Goal: Use online tool/utility: Utilize a website feature to perform a specific function

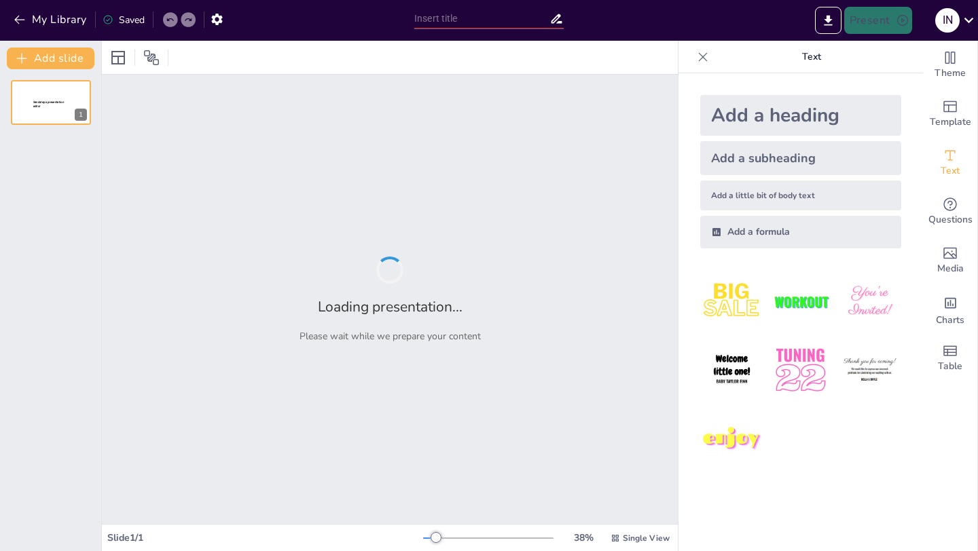
type input "Assessment Ahli Manajemen Proyek"
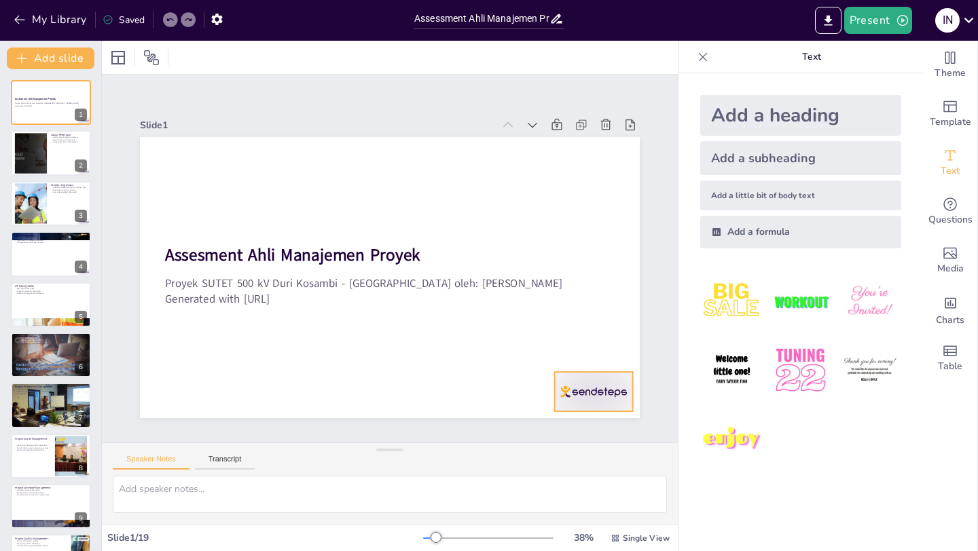
click at [204, 198] on div at bounding box center [162, 171] width 84 height 54
click at [608, 308] on icon at bounding box center [617, 298] width 19 height 19
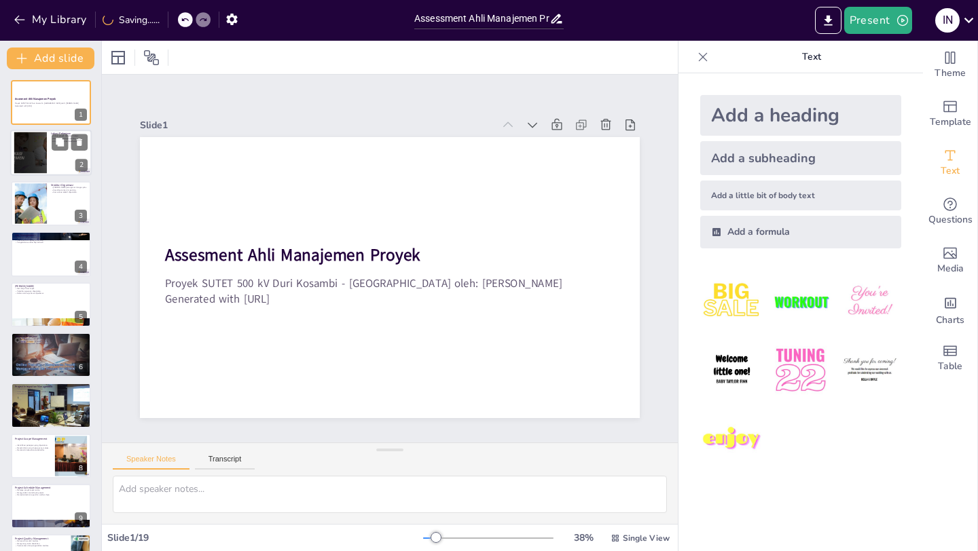
click at [55, 157] on div at bounding box center [50, 153] width 81 height 46
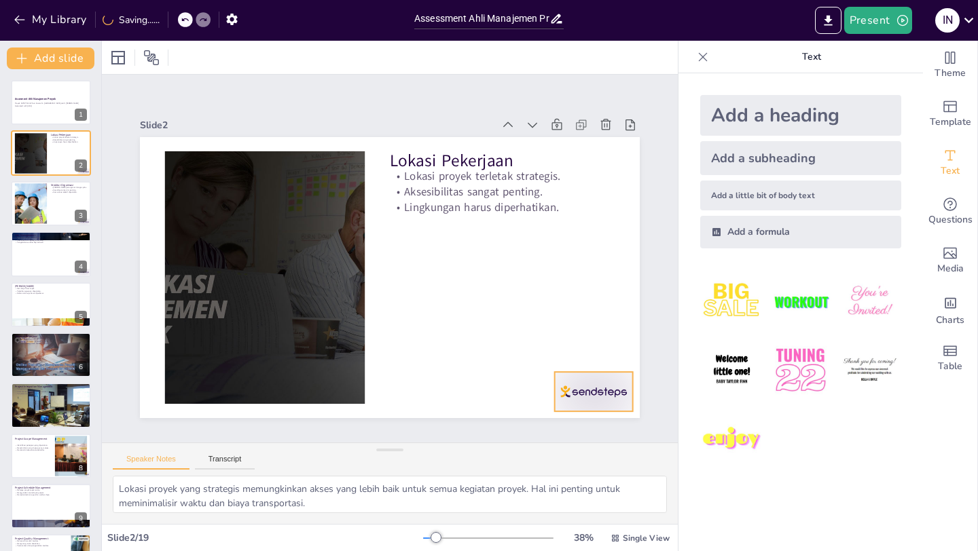
click at [591, 308] on div at bounding box center [632, 272] width 87 height 73
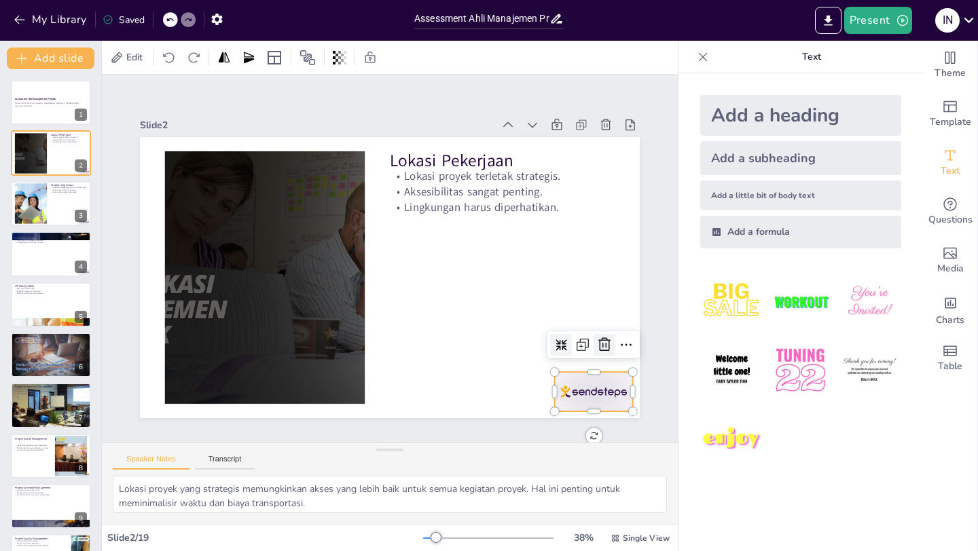
click at [583, 127] on icon at bounding box center [572, 116] width 22 height 22
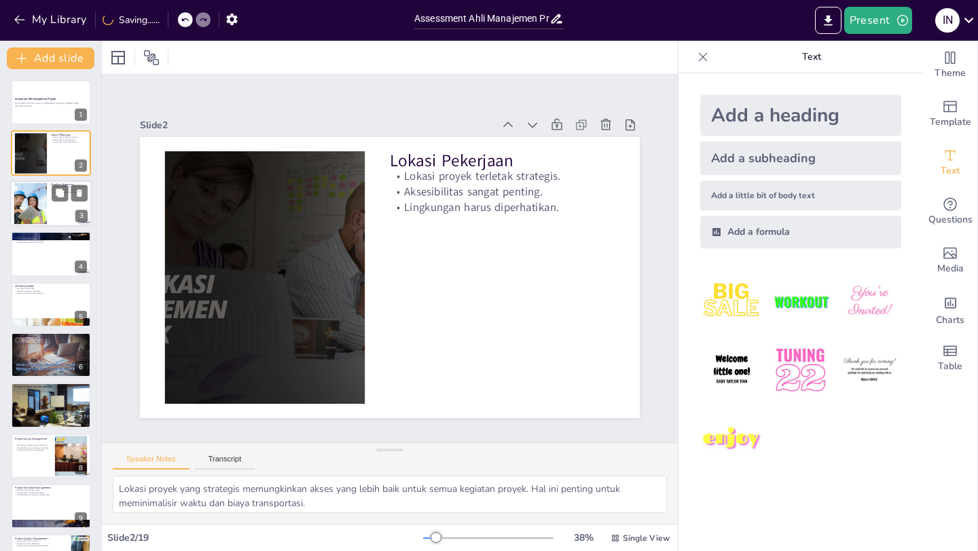
click at [36, 206] on div at bounding box center [30, 203] width 83 height 41
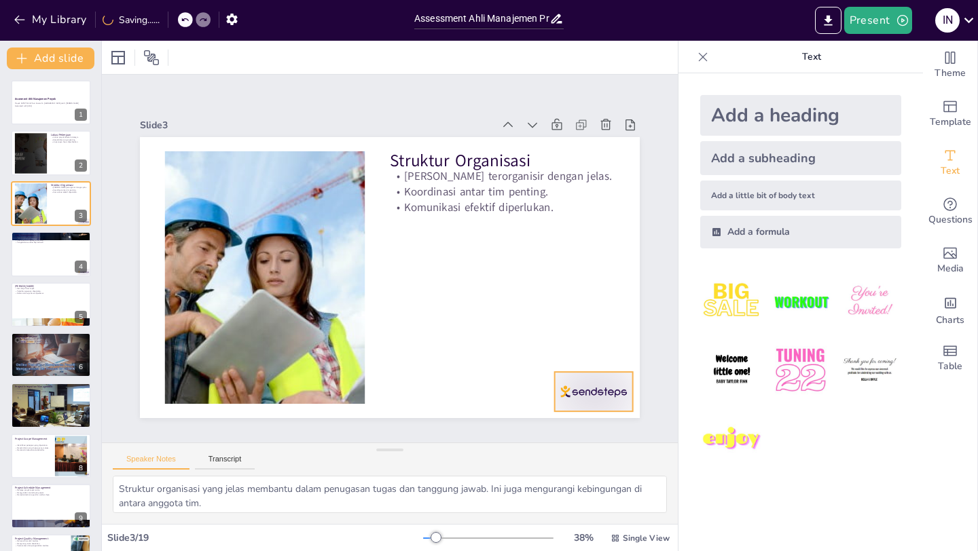
click at [416, 59] on div at bounding box center [377, 16] width 77 height 86
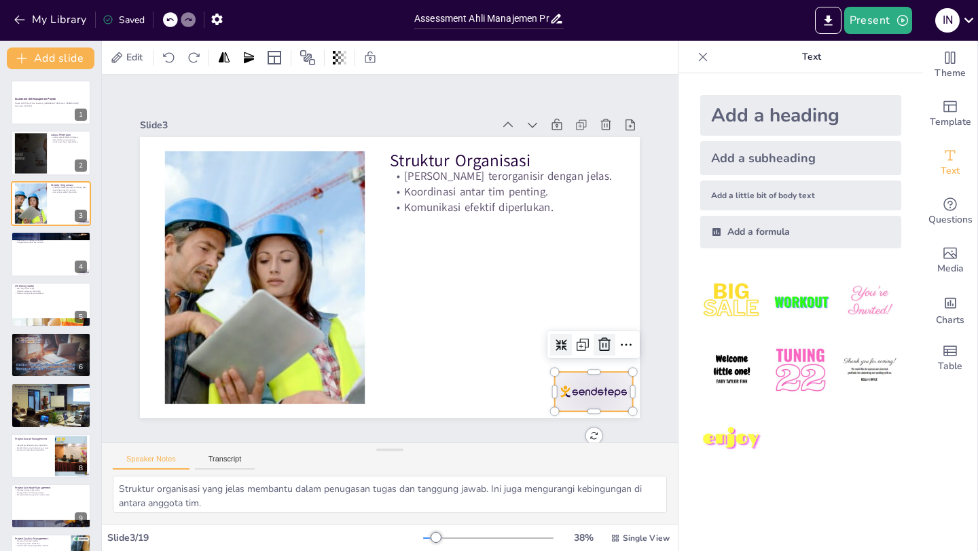
click at [601, 359] on icon at bounding box center [594, 366] width 14 height 14
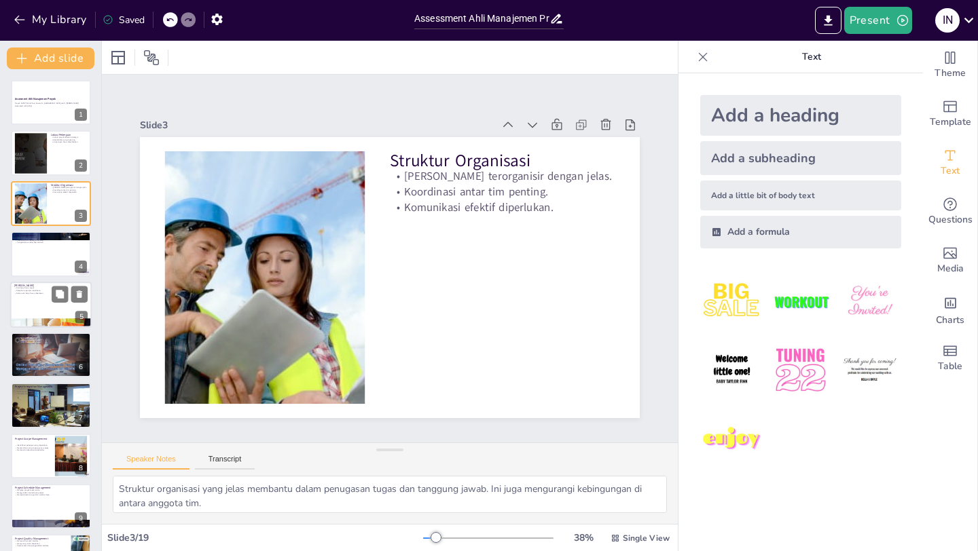
click at [59, 303] on div at bounding box center [50, 305] width 81 height 46
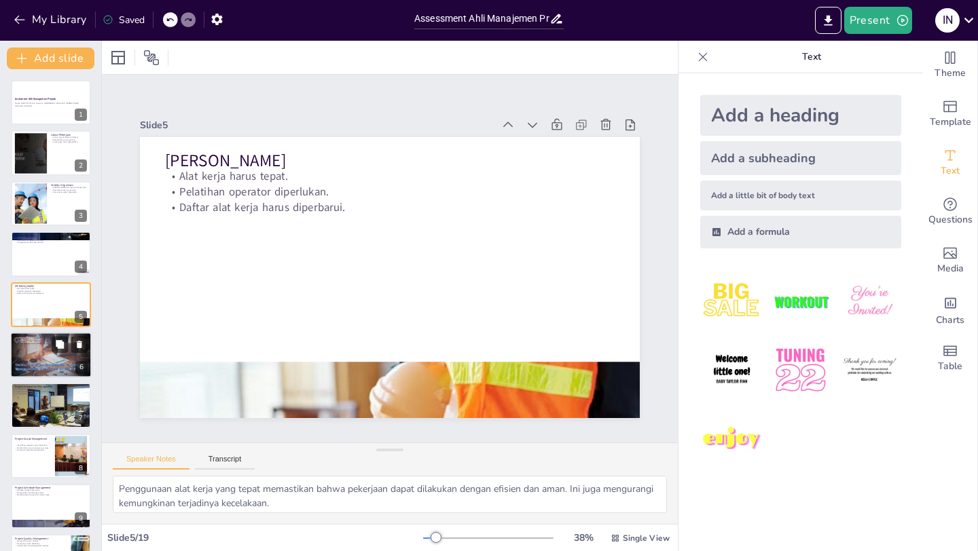
click at [22, 350] on div at bounding box center [51, 355] width 83 height 46
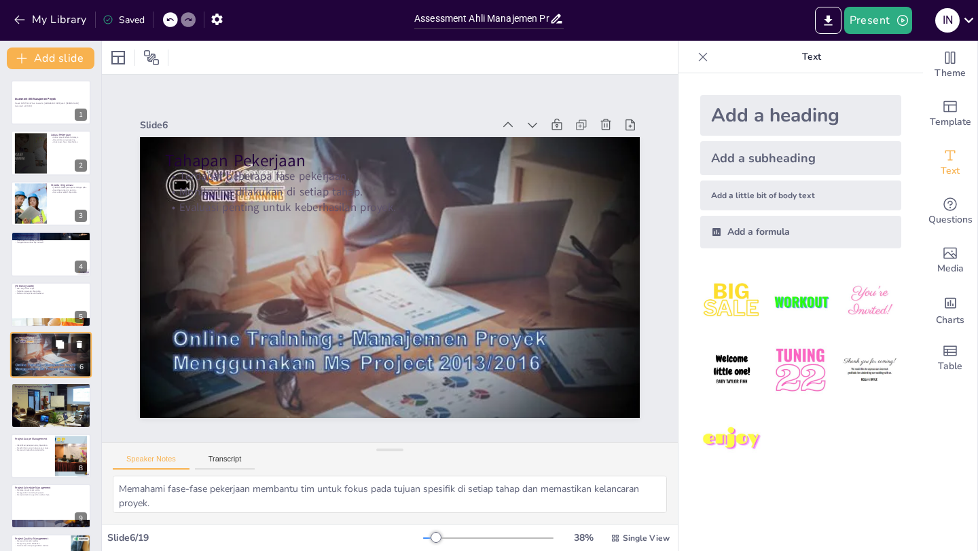
scroll to position [45, 0]
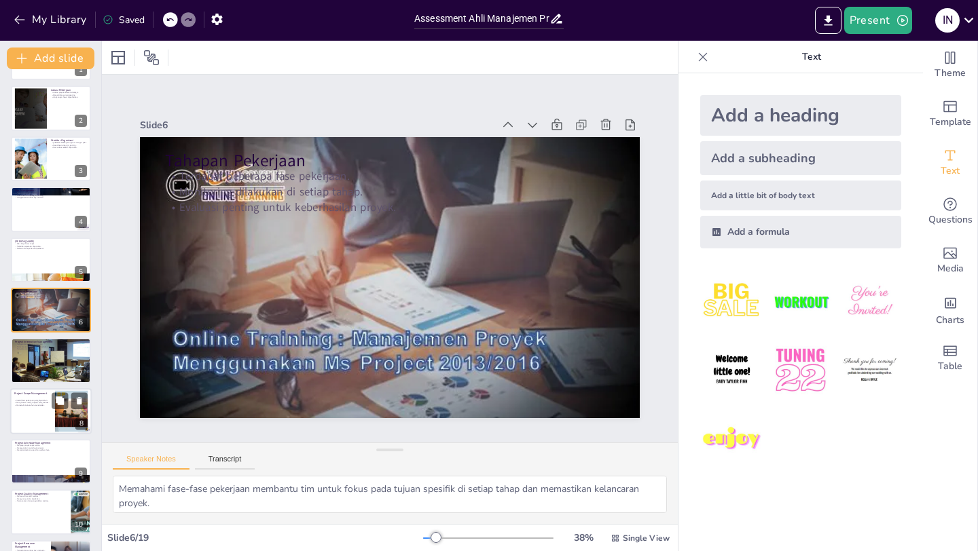
click at [35, 401] on p "Identifikasi pekerjaan yang diperlukan." at bounding box center [32, 400] width 37 height 3
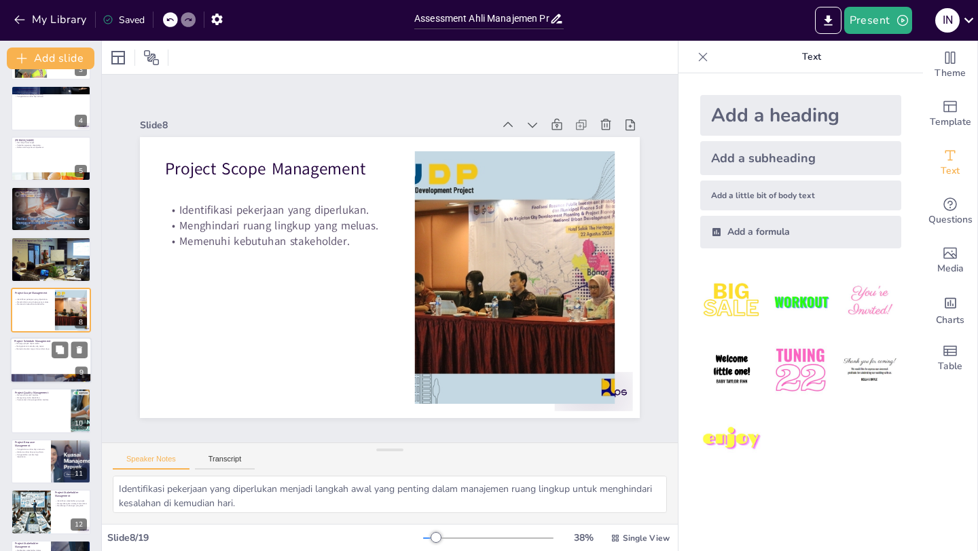
click at [29, 355] on div at bounding box center [50, 360] width 81 height 46
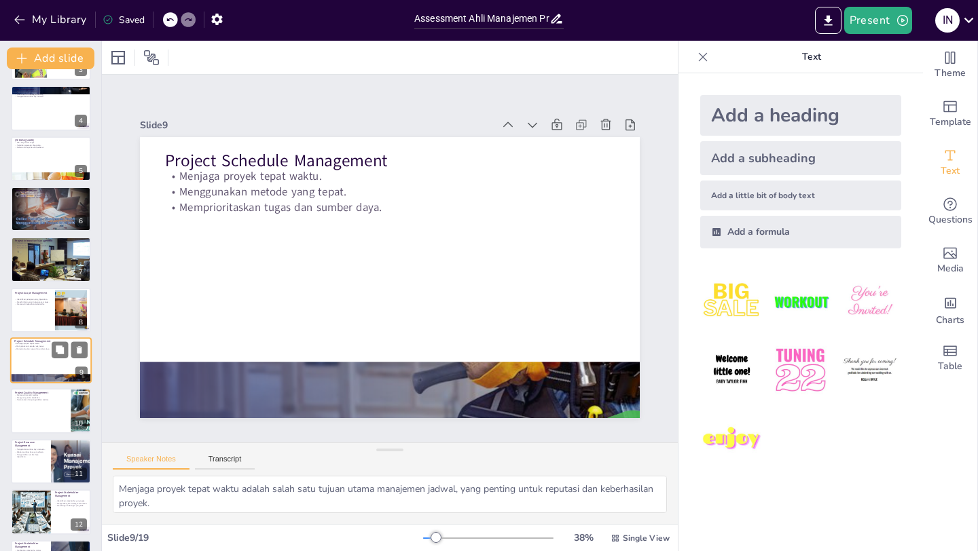
scroll to position [196, 0]
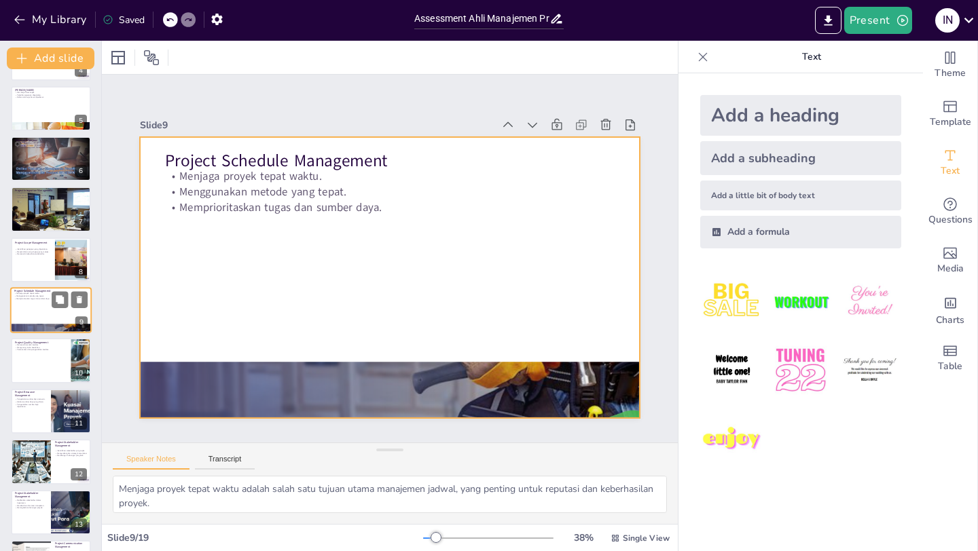
click at [27, 313] on div at bounding box center [50, 310] width 81 height 46
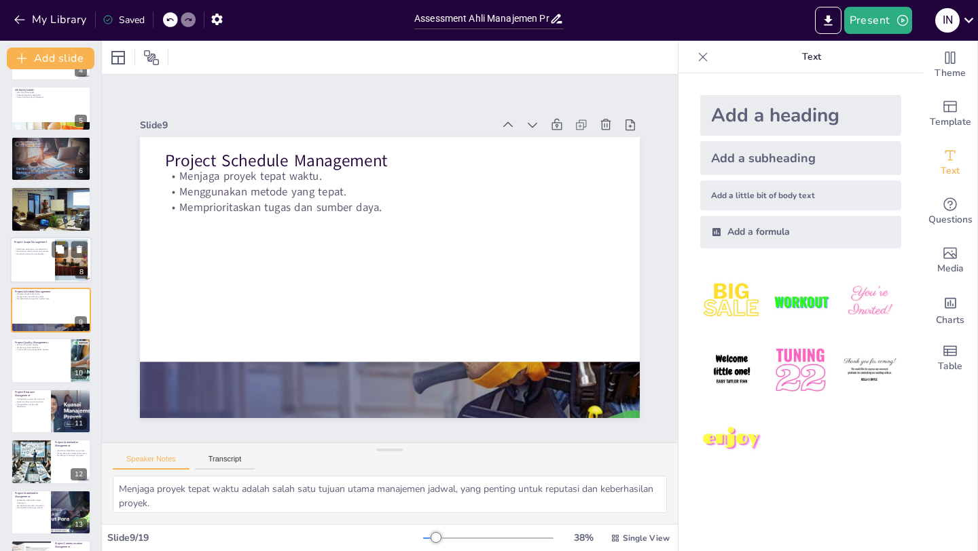
click at [27, 263] on div at bounding box center [50, 260] width 81 height 46
type textarea "Identifikasi pekerjaan yang diperlukan menjadi langkah awal yang penting dalam …"
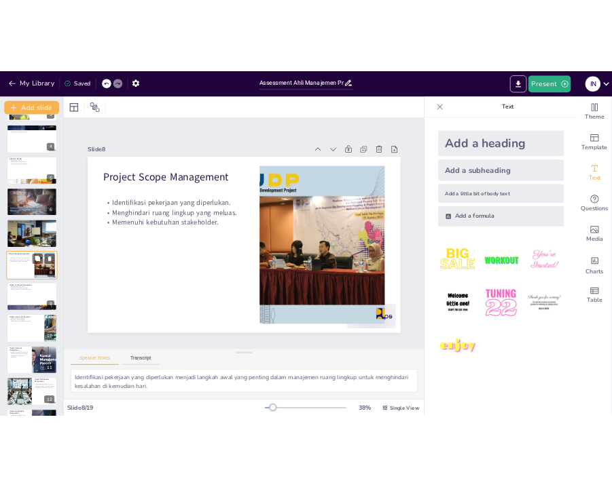
scroll to position [0, 0]
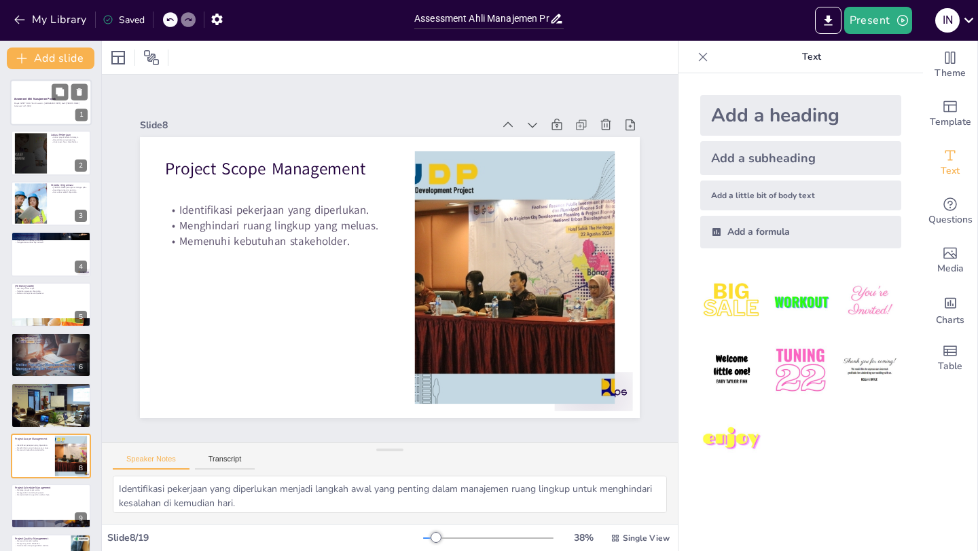
click at [31, 110] on div at bounding box center [50, 102] width 81 height 46
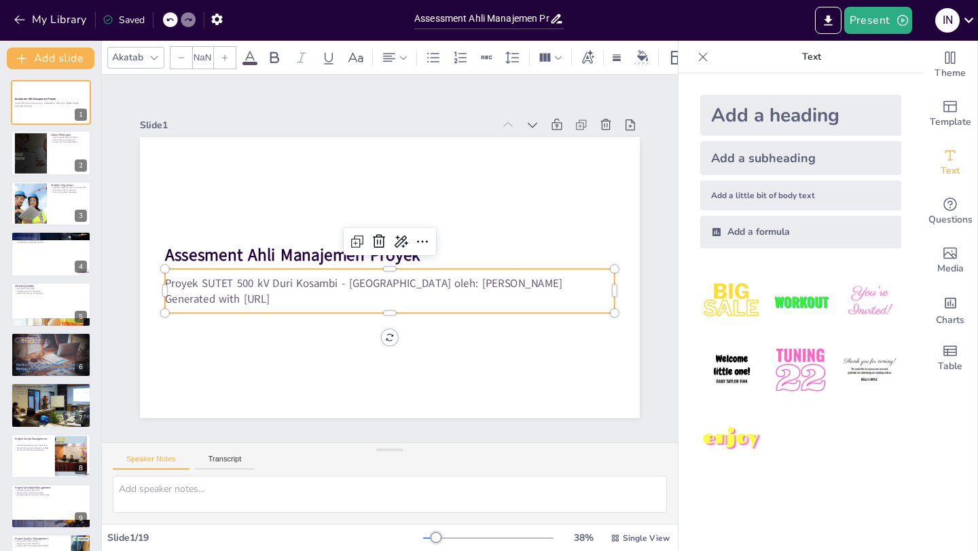
type input "32"
click at [450, 284] on p "Proyek SUTET 500 kV Duri Kosambi - [GEOGRAPHIC_DATA] oleh: [PERSON_NAME]" at bounding box center [394, 282] width 443 height 109
click at [450, 284] on p "Proyek SUTET 500 kV Duri Kosambi - [GEOGRAPHIC_DATA] oleh: [PERSON_NAME]" at bounding box center [382, 234] width 432 height 153
click at [447, 287] on p "Proyek SUTET 500 kV Duri Kosambi - [GEOGRAPHIC_DATA] oleh: [PERSON_NAME]" at bounding box center [409, 244] width 277 height 373
type textarea "Lokasi proyek yang strategis memungkinkan akses yang lebih baik untuk semua keg…"
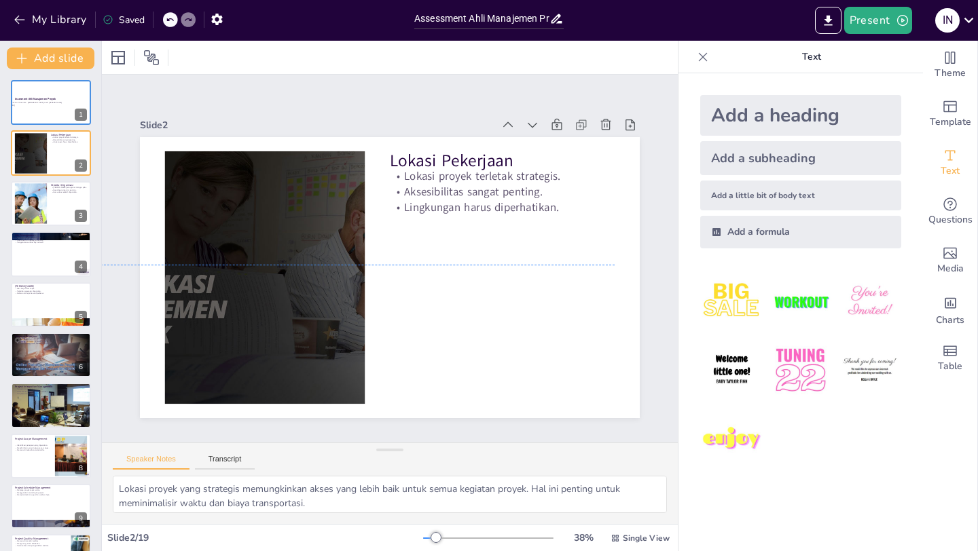
drag, startPoint x: 316, startPoint y: 299, endPoint x: 217, endPoint y: 299, distance: 99.1
click at [67, 99] on button at bounding box center [60, 92] width 16 height 16
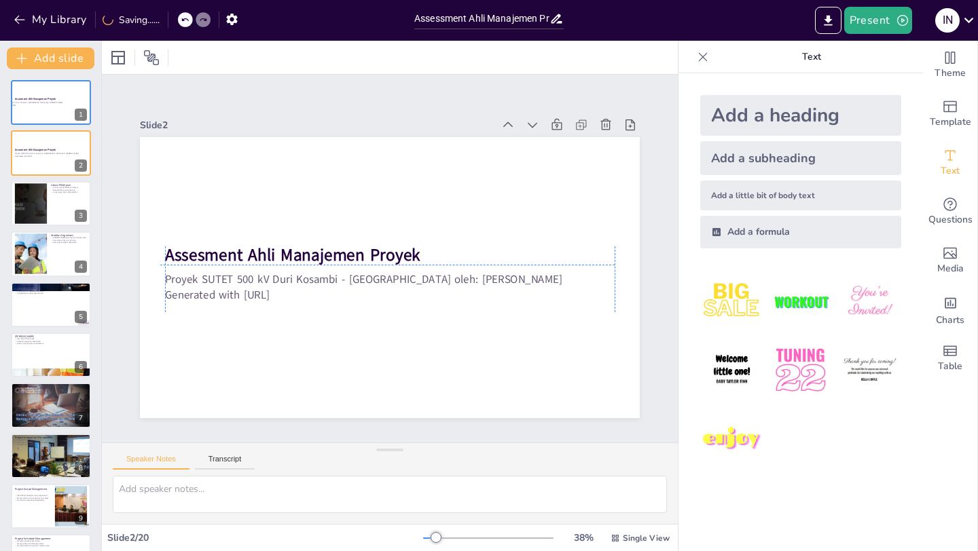
drag, startPoint x: 221, startPoint y: 284, endPoint x: 316, endPoint y: 285, distance: 95.1
click at [316, 286] on p "Proyek SUTET 500 kV Duri Kosambi - [GEOGRAPHIC_DATA] oleh: [PERSON_NAME]" at bounding box center [408, 268] width 238 height 397
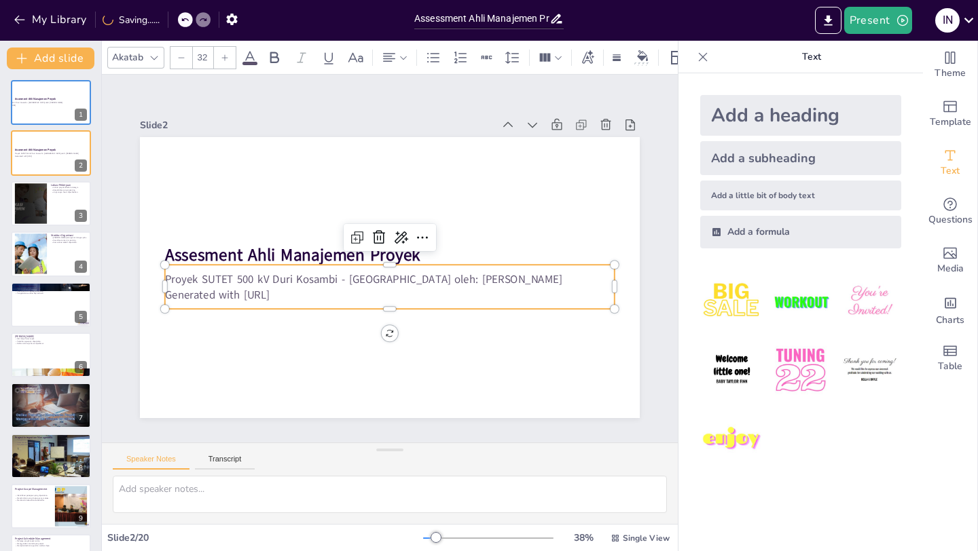
click at [258, 293] on p "Generated with [URL]" at bounding box center [356, 244] width 197 height 418
click at [291, 297] on p "Generated with [URL]" at bounding box center [371, 228] width 397 height 238
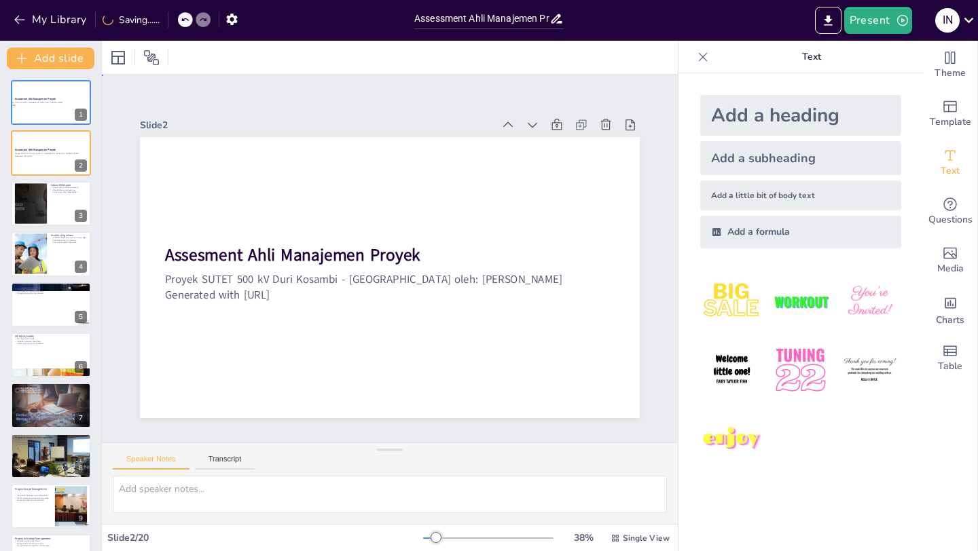
click at [291, 254] on p "Generated with [URL]" at bounding box center [386, 222] width 449 height 62
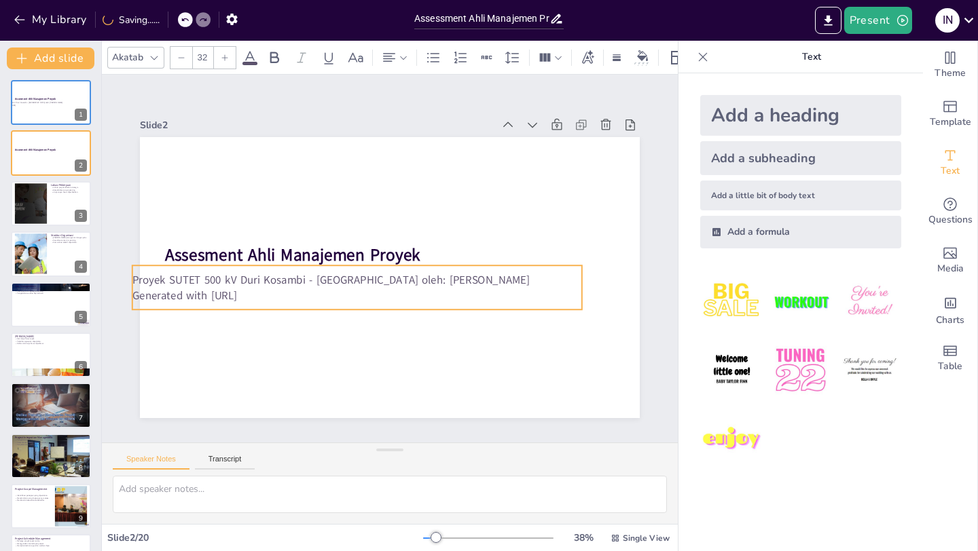
drag, startPoint x: 312, startPoint y: 295, endPoint x: 279, endPoint y: 295, distance: 32.6
click at [345, 295] on p "Generated with [URL]" at bounding box center [353, 225] width 16 height 449
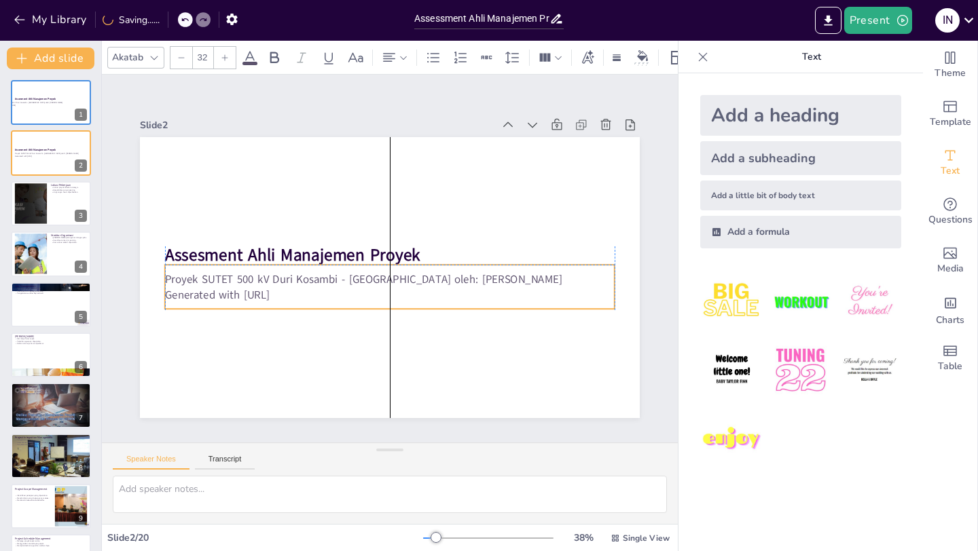
drag, startPoint x: 307, startPoint y: 295, endPoint x: 342, endPoint y: 296, distance: 34.6
click at [341, 230] on p "Generated with [URL]" at bounding box center [389, 223] width 449 height 16
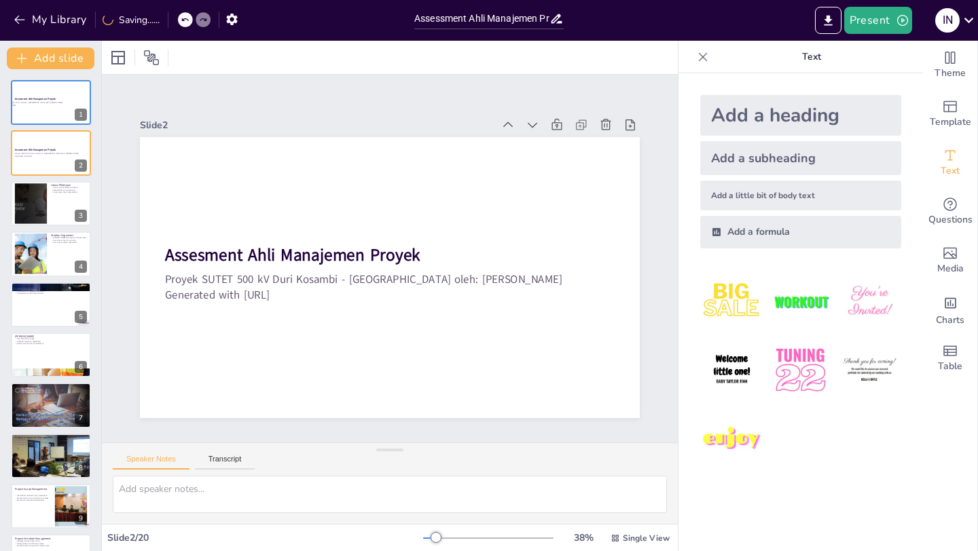
click at [320, 296] on p "Generated with [URL]" at bounding box center [418, 237] width 277 height 373
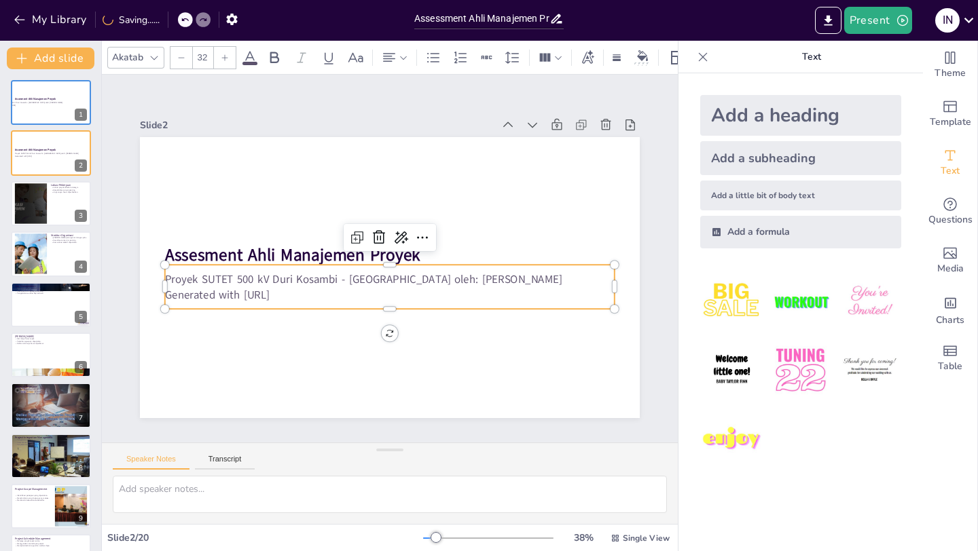
click at [320, 296] on p "Generated with [URL]" at bounding box center [393, 294] width 449 height 62
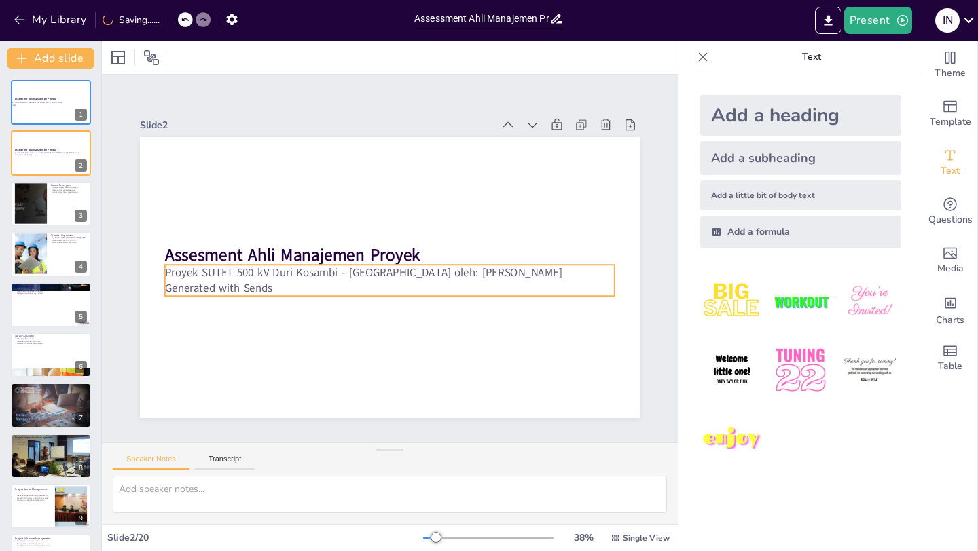
click at [372, 279] on p "Proyek SUTET 500 kV Duri Kosambi - [GEOGRAPHIC_DATA] oleh: [PERSON_NAME]" at bounding box center [403, 257] width 62 height 449
click at [266, 280] on p "Proyek SUTET 500 kV Duri Kosambi - [GEOGRAPHIC_DATA] oleh: [PERSON_NAME]" at bounding box center [385, 245] width 432 height 154
click at [281, 284] on p "Generated with Sends" at bounding box center [362, 246] width 197 height 417
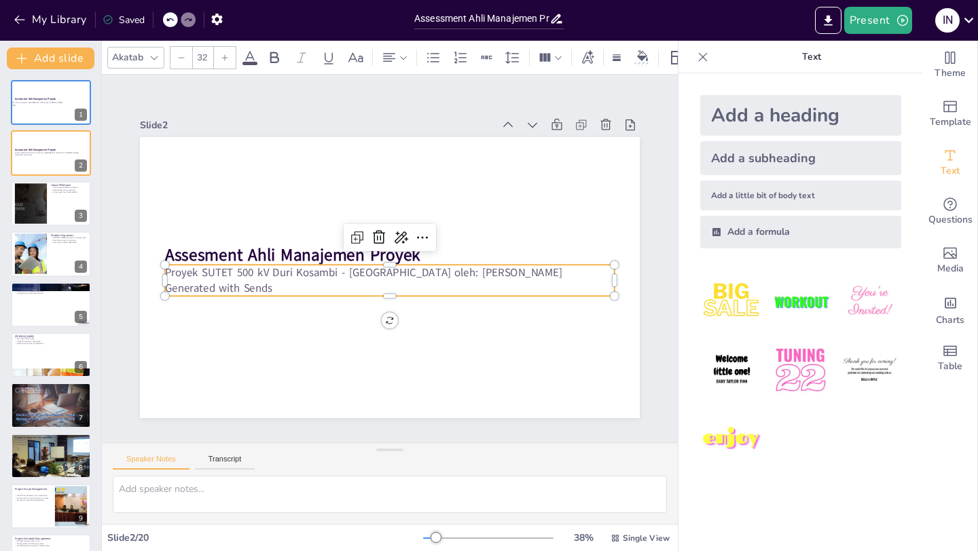
click at [273, 287] on p "Generated with Sends" at bounding box center [375, 233] width 397 height 238
click at [275, 287] on p "Generated with Sends" at bounding box center [413, 276] width 277 height 373
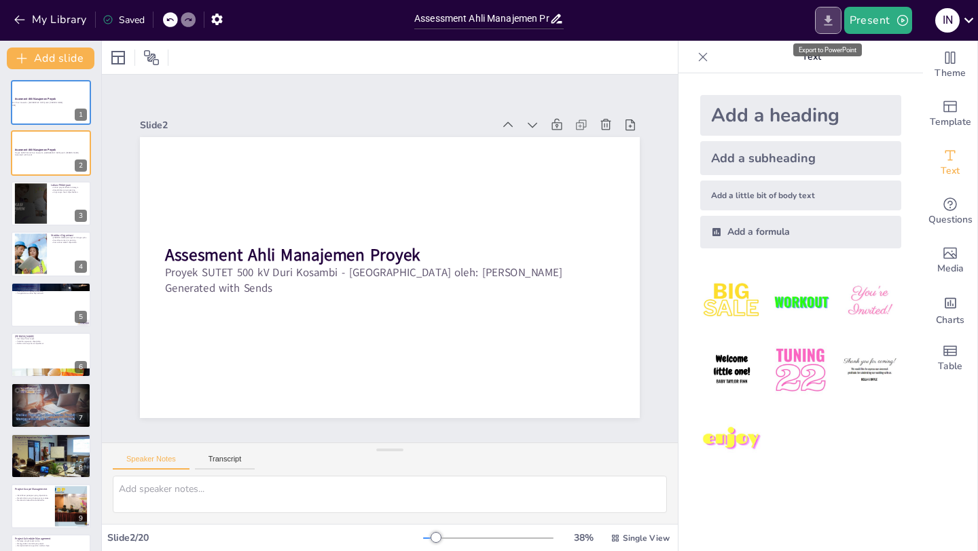
click at [824, 19] on icon "Export to PowerPoint" at bounding box center [828, 21] width 14 height 14
